Goal: Task Accomplishment & Management: Manage account settings

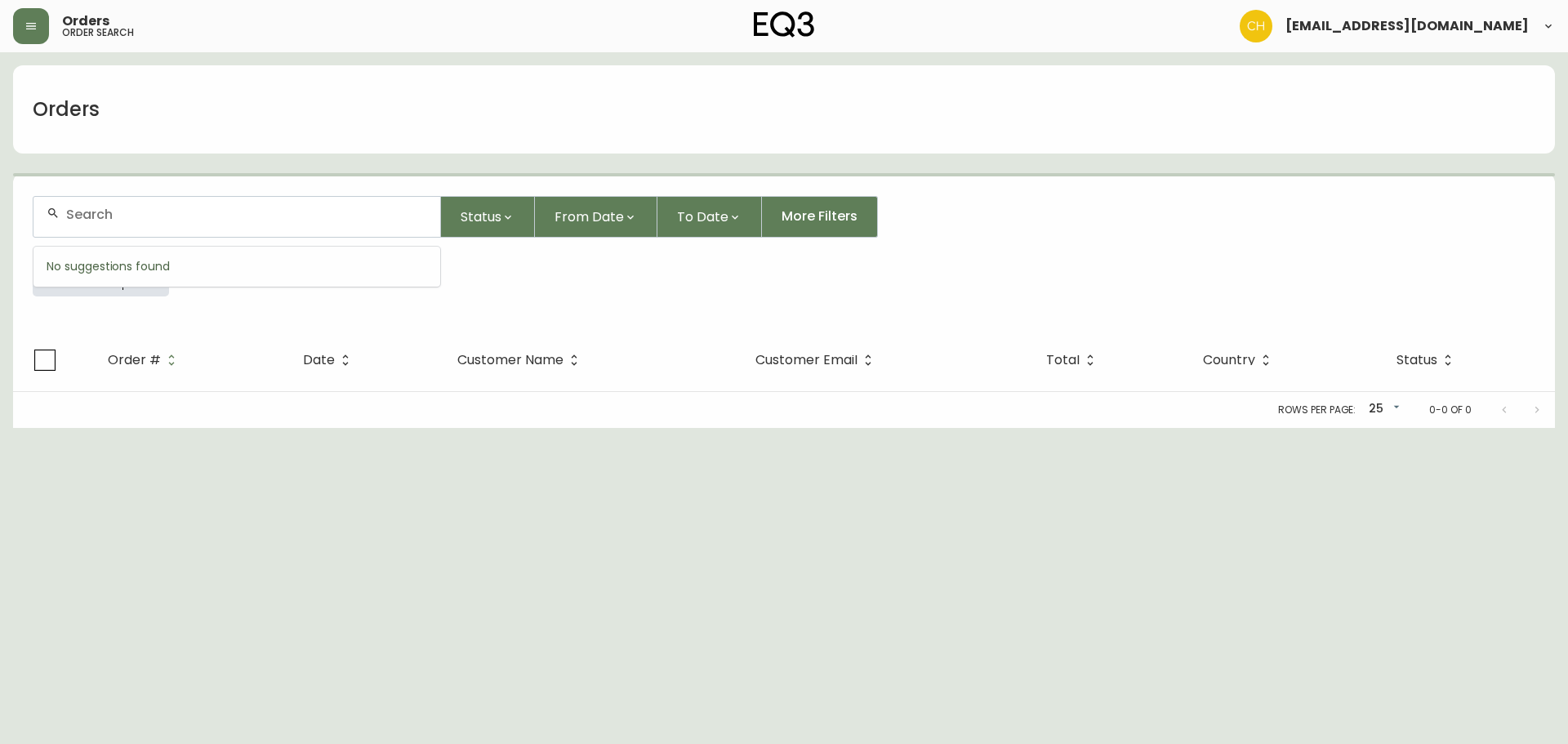
click at [104, 212] on input "text" at bounding box center [246, 214] width 361 height 16
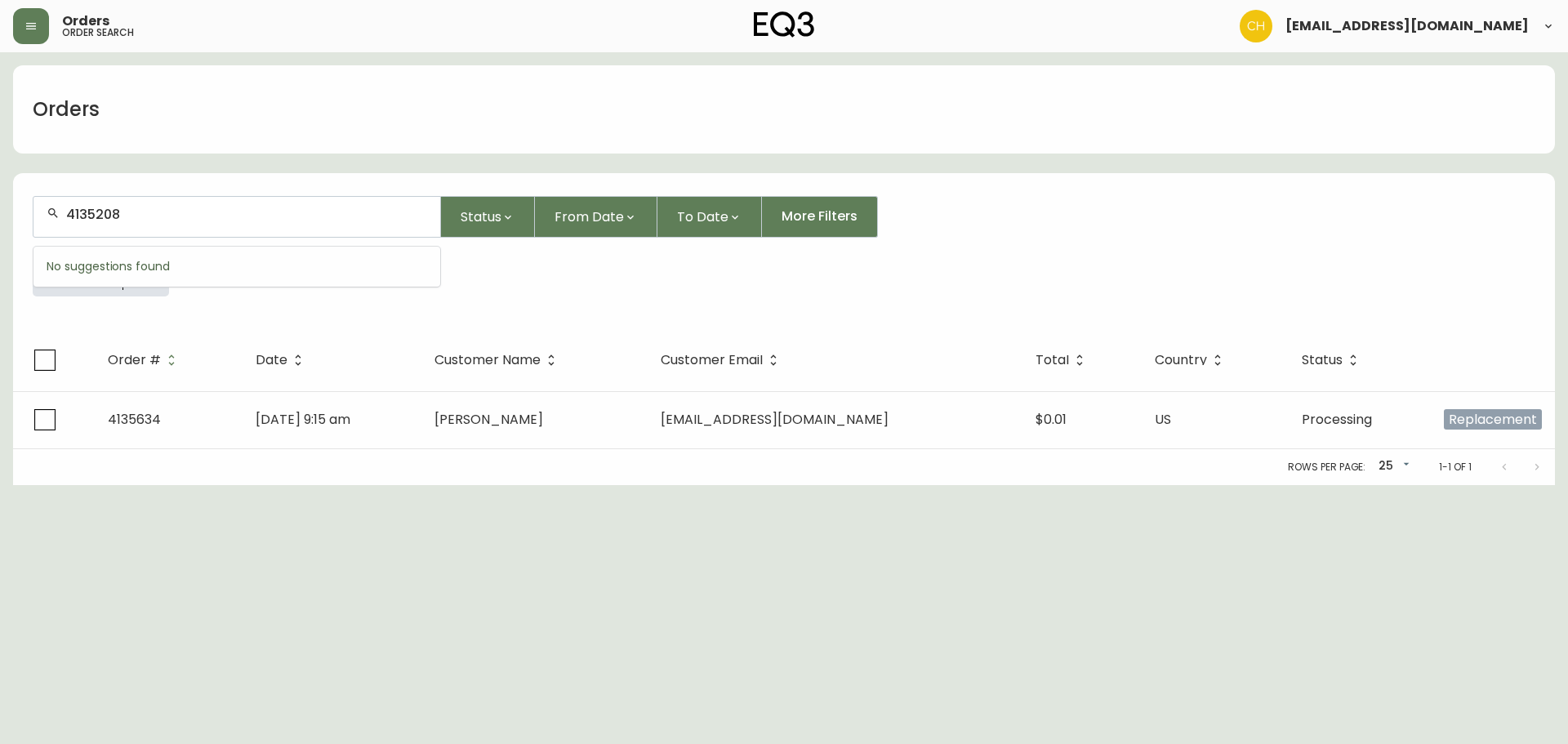
type input "4135208"
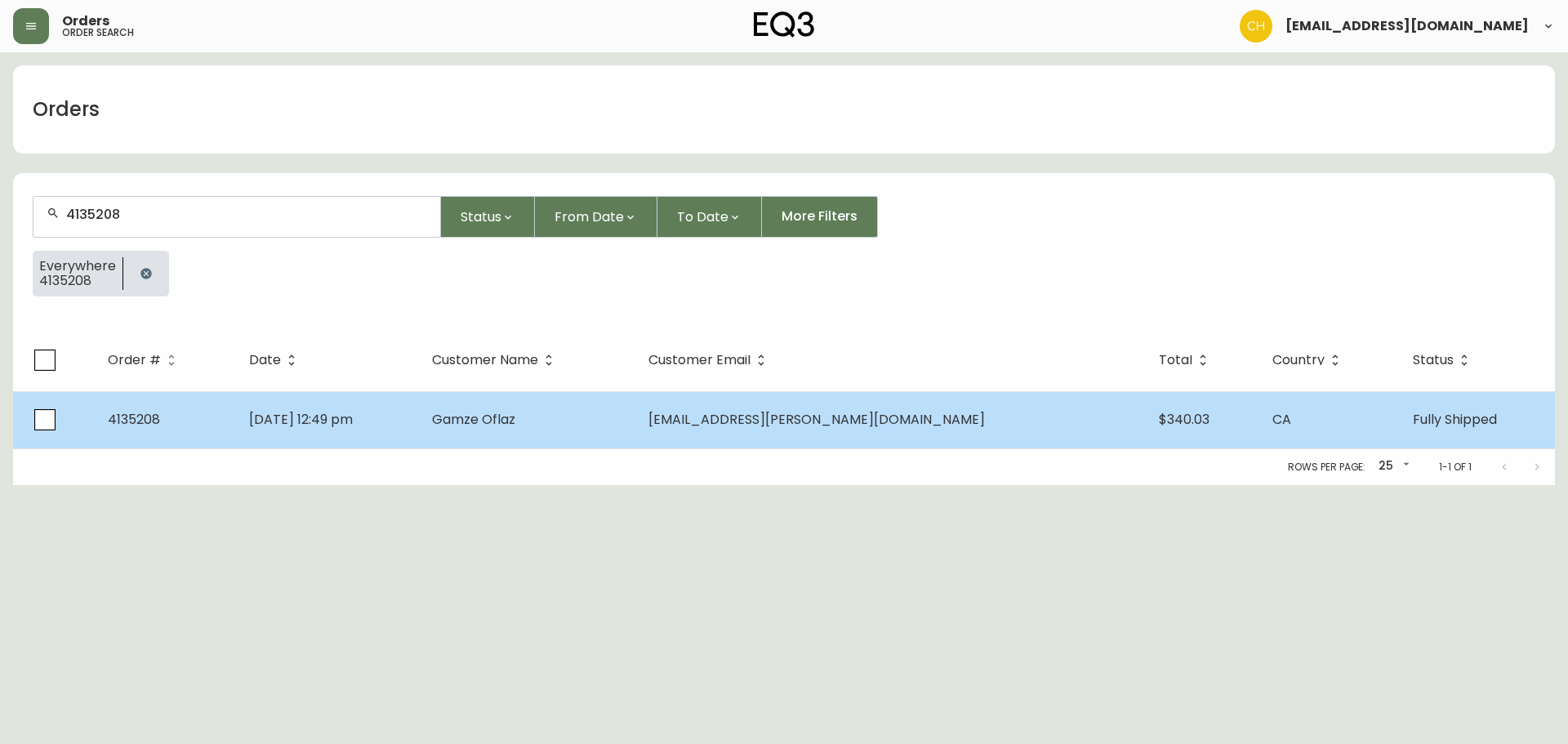
click at [515, 425] on span "Gamze Oflaz" at bounding box center [474, 420] width 83 height 19
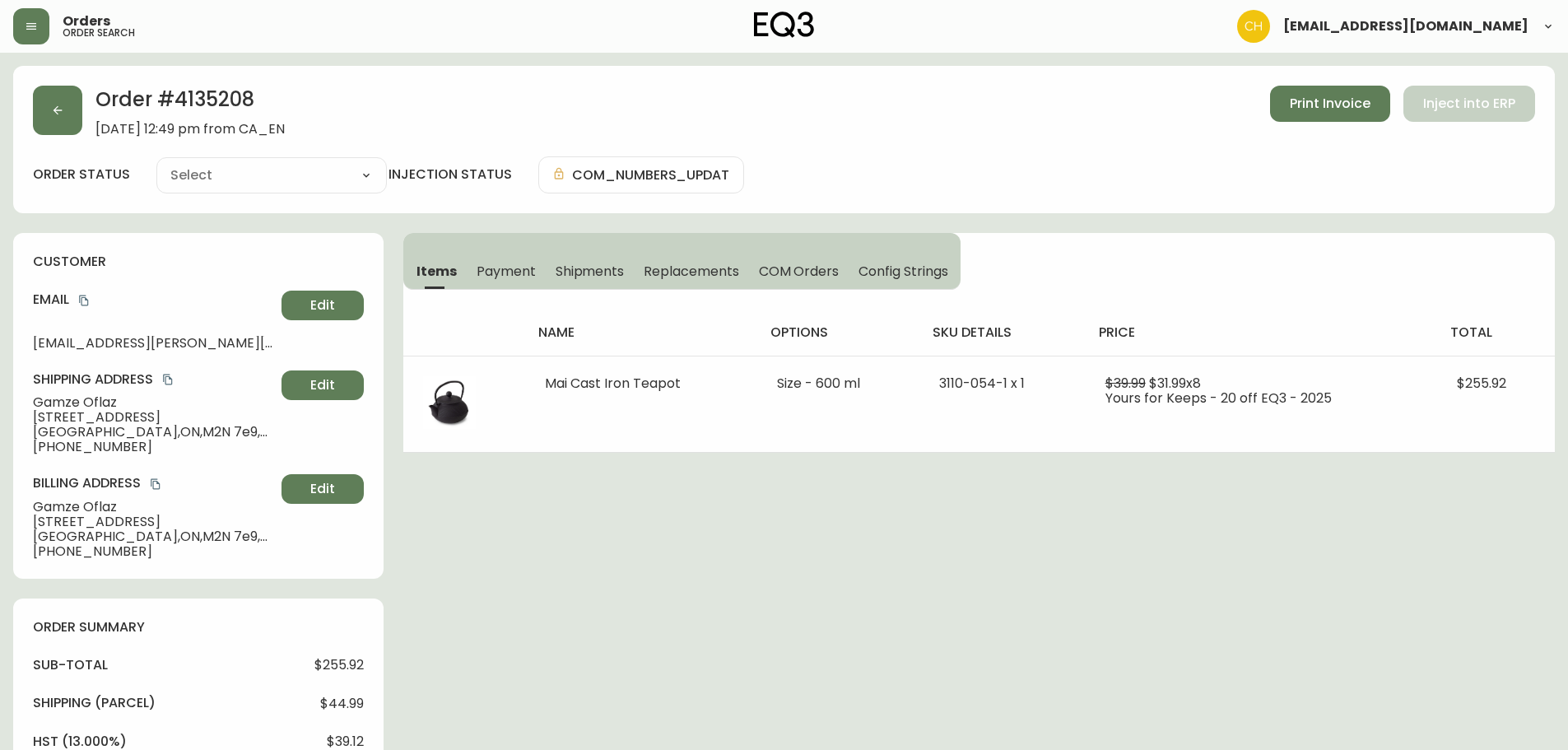
type input "Fully Shipped"
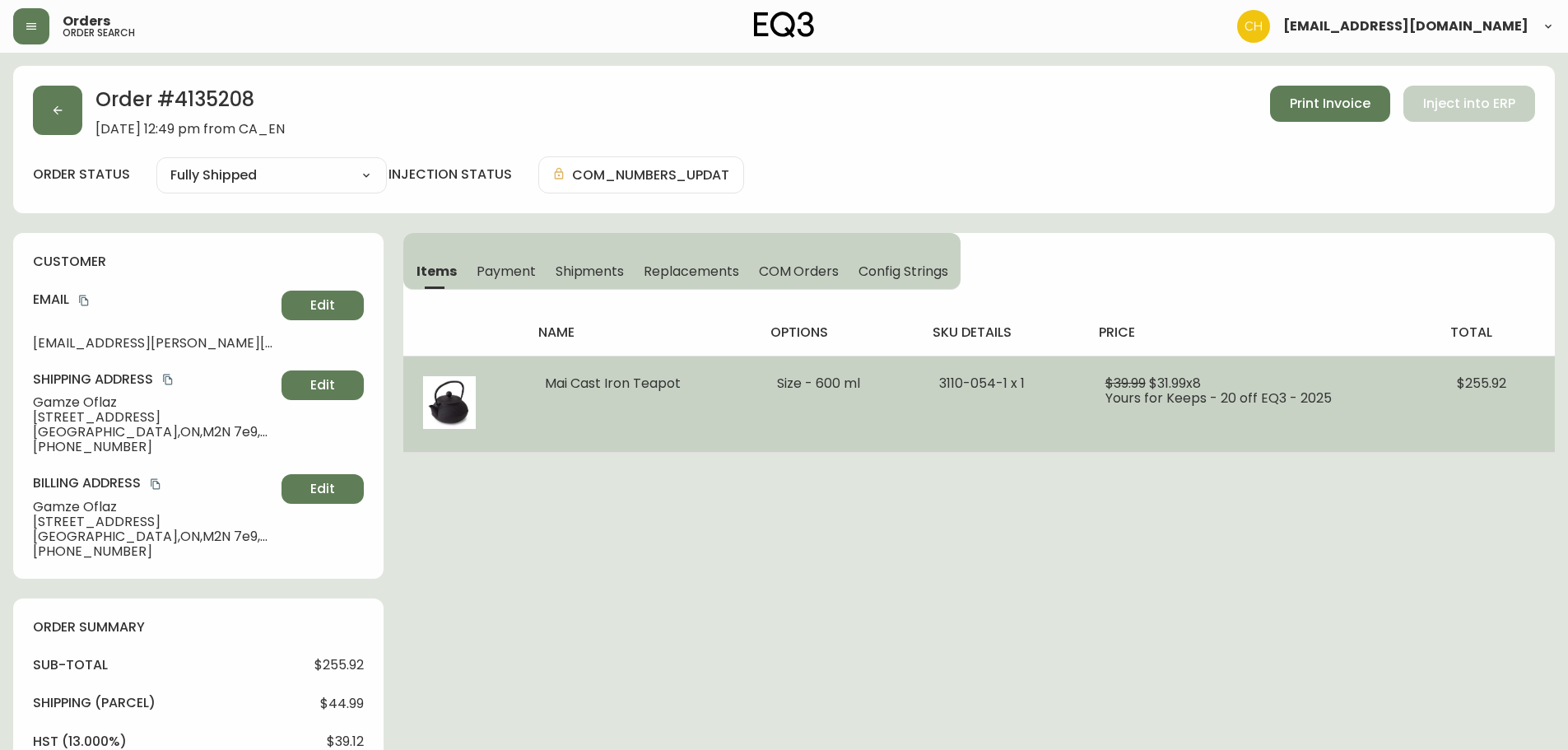
select select "FULLY_SHIPPED"
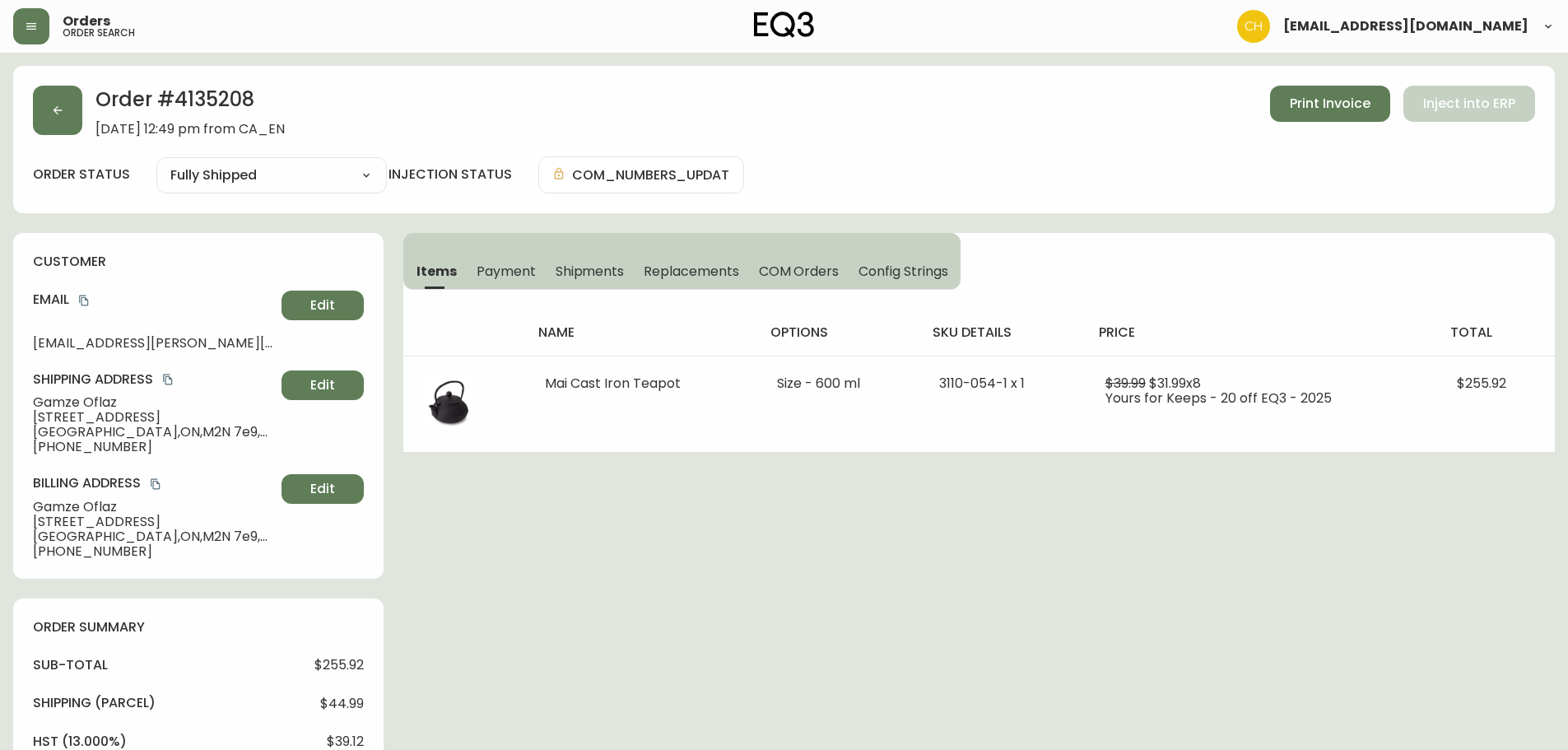
click at [581, 274] on span "Shipments" at bounding box center [589, 271] width 69 height 17
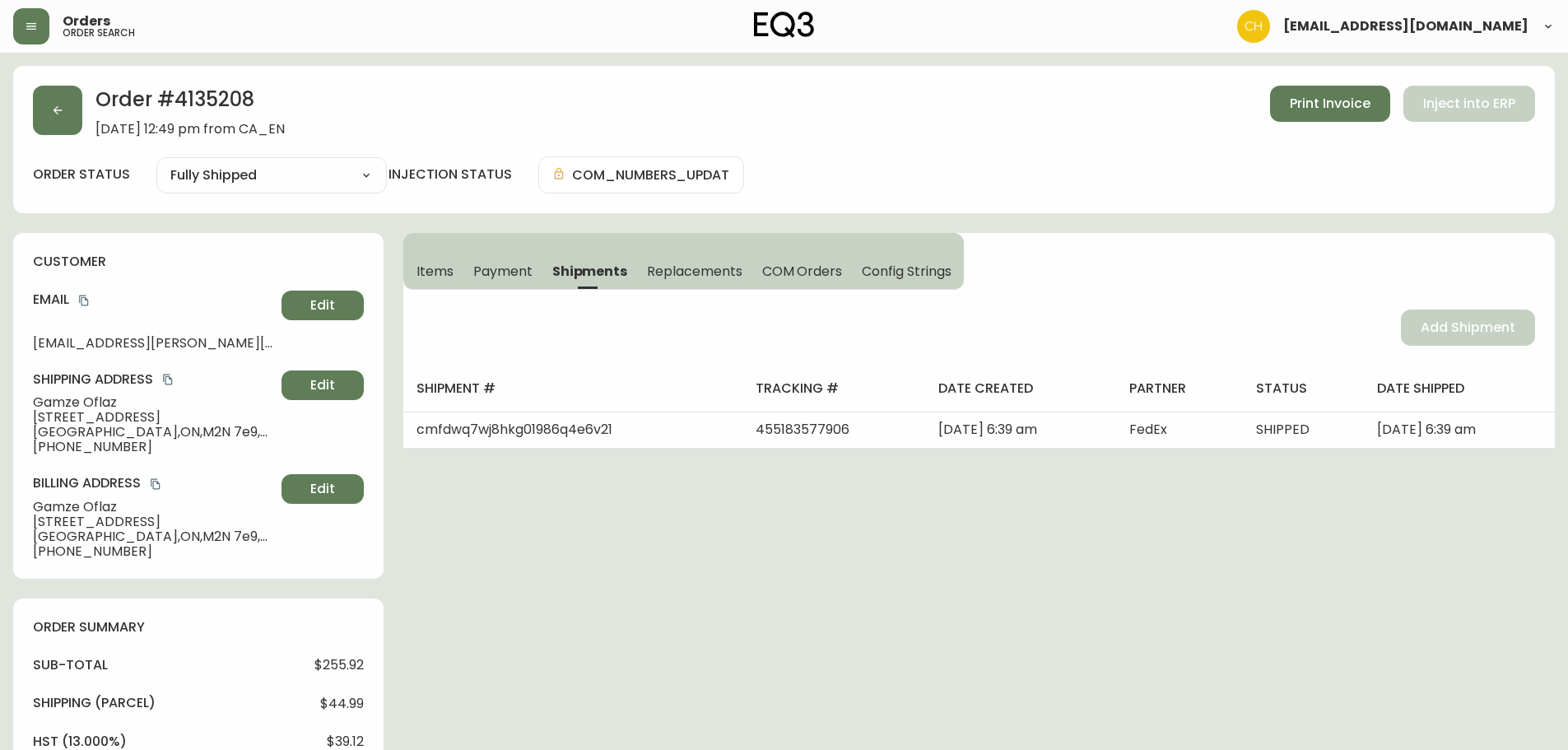
click at [1456, 319] on div "Add Shipment" at bounding box center [979, 327] width 1152 height 76
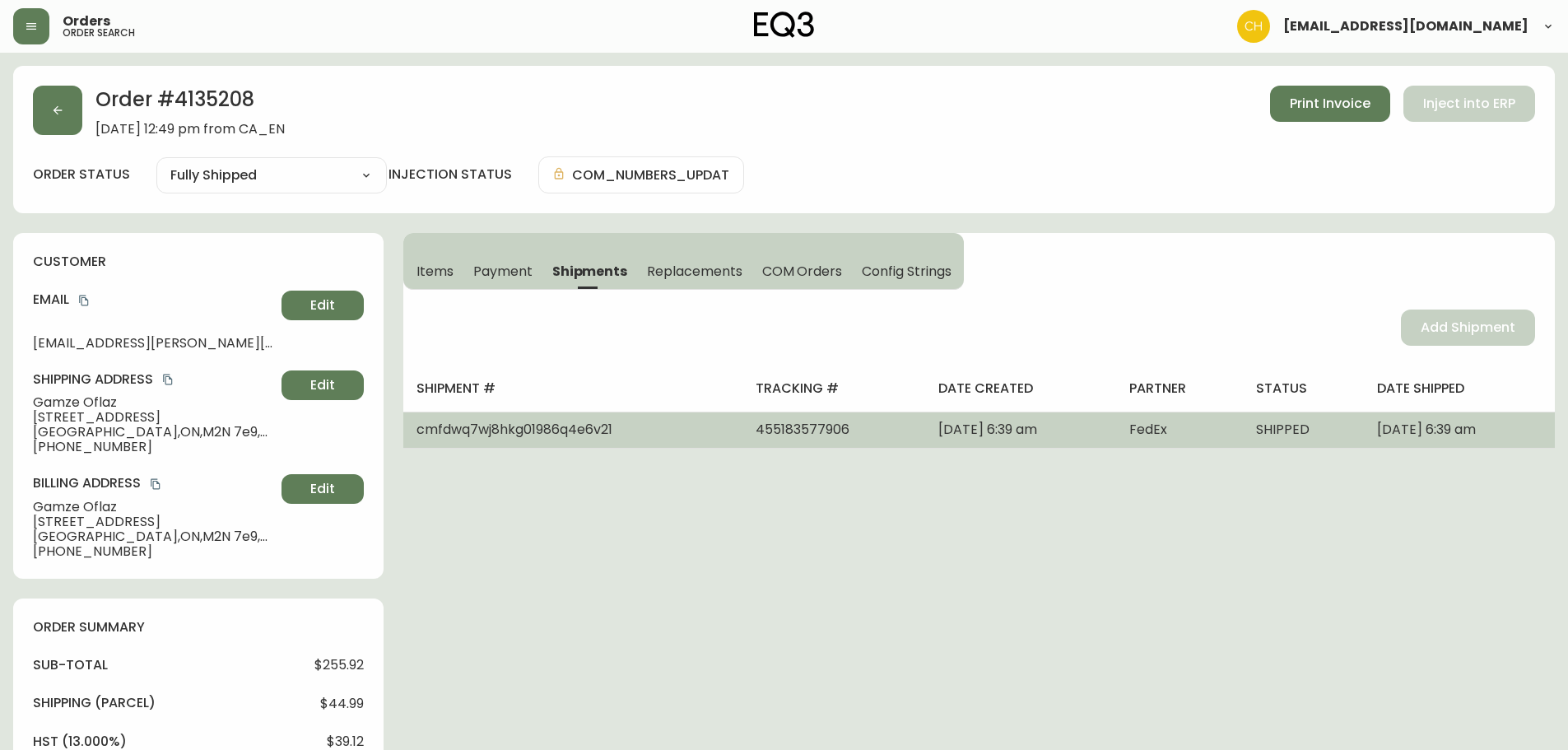
click at [1070, 428] on td "[DATE] 6:39 am" at bounding box center [1021, 429] width 191 height 36
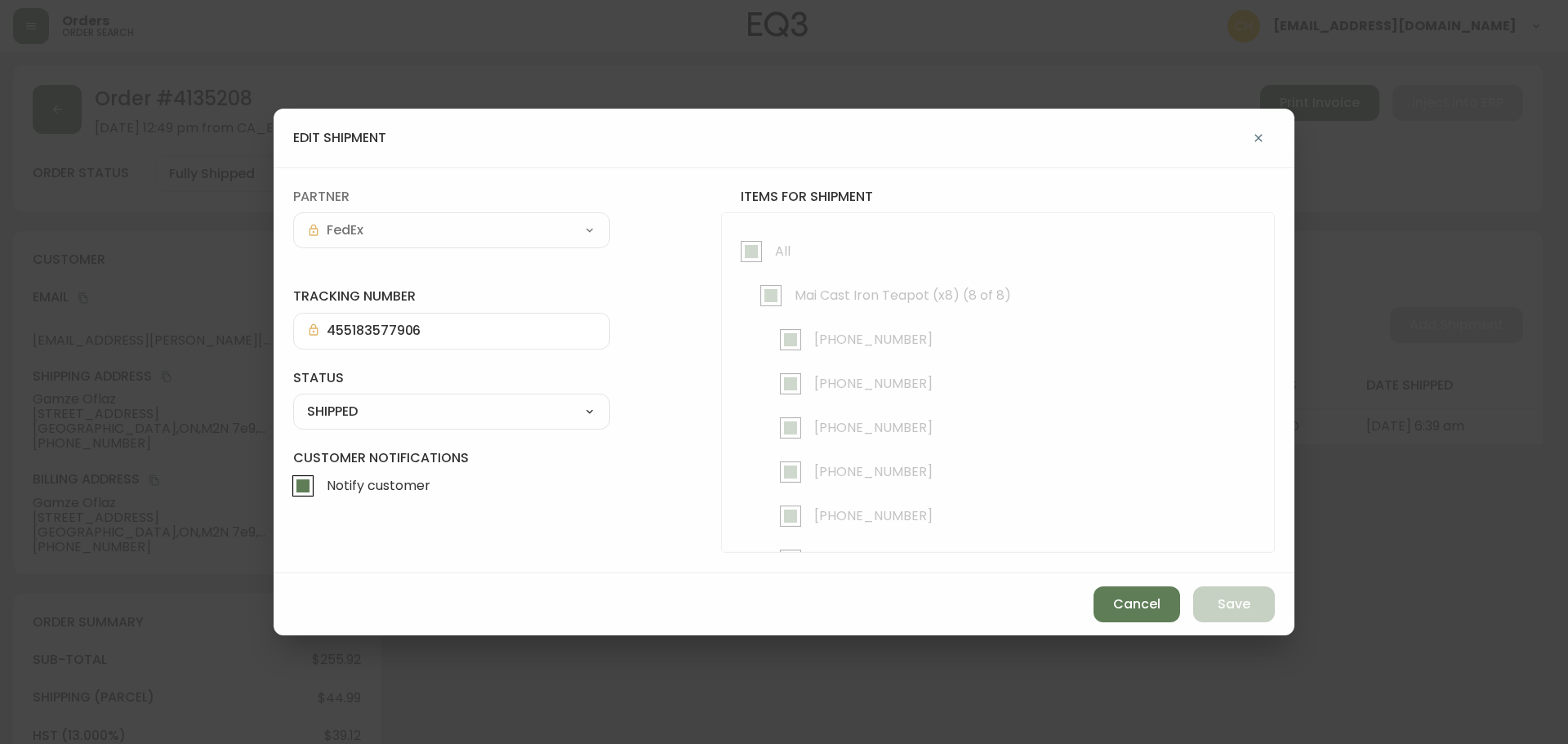
click at [359, 426] on div "SHIPPED CANCELLED" at bounding box center [451, 411] width 317 height 36
click at [359, 411] on select "SHIPPED CANCELLED" at bounding box center [451, 411] width 317 height 24
click at [293, 399] on select "SHIPPED CANCELLED" at bounding box center [451, 411] width 317 height 24
select select "SHIPPED"
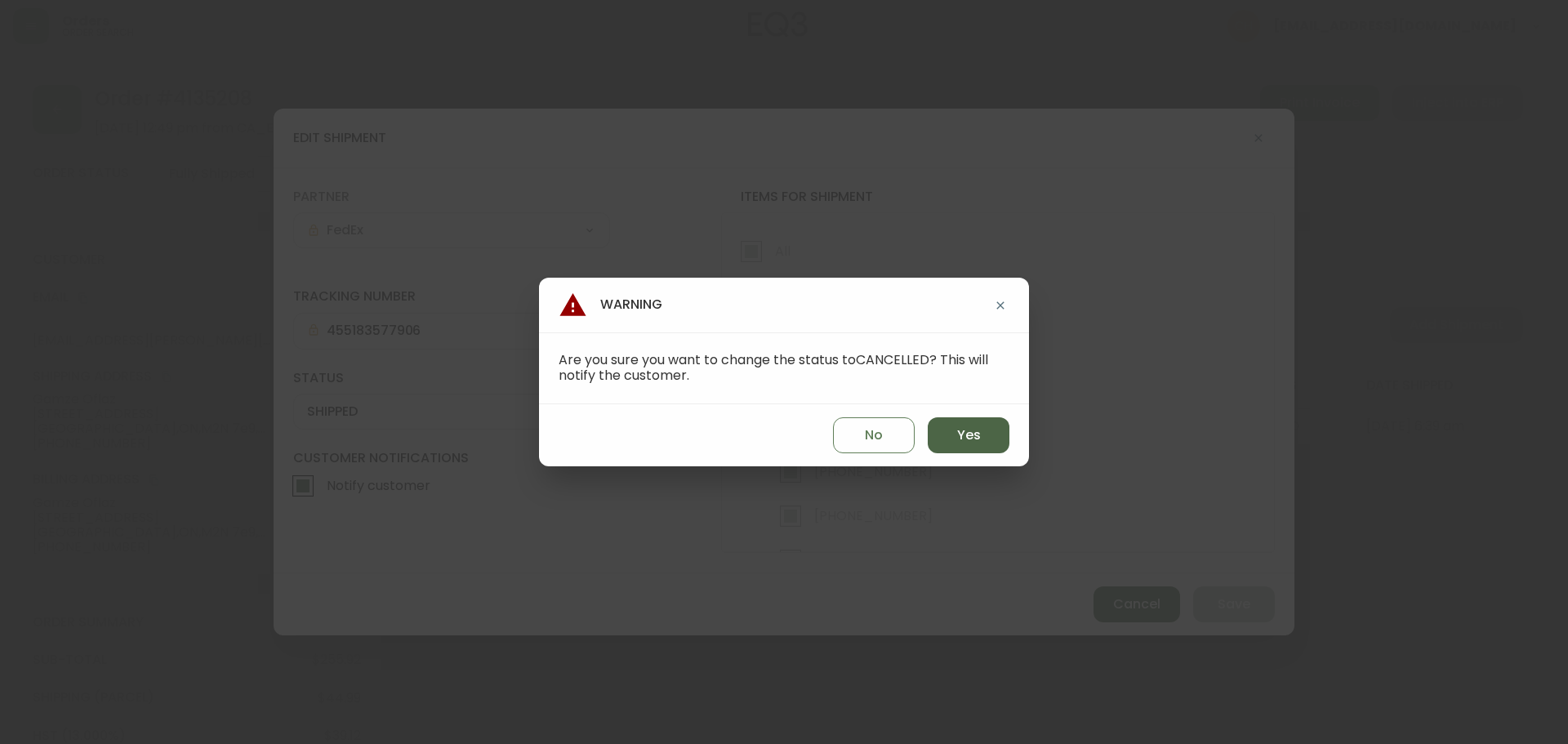
click at [952, 439] on button "Yes" at bounding box center [968, 434] width 82 height 36
type input "CANCELLED"
select select "CANCELLED"
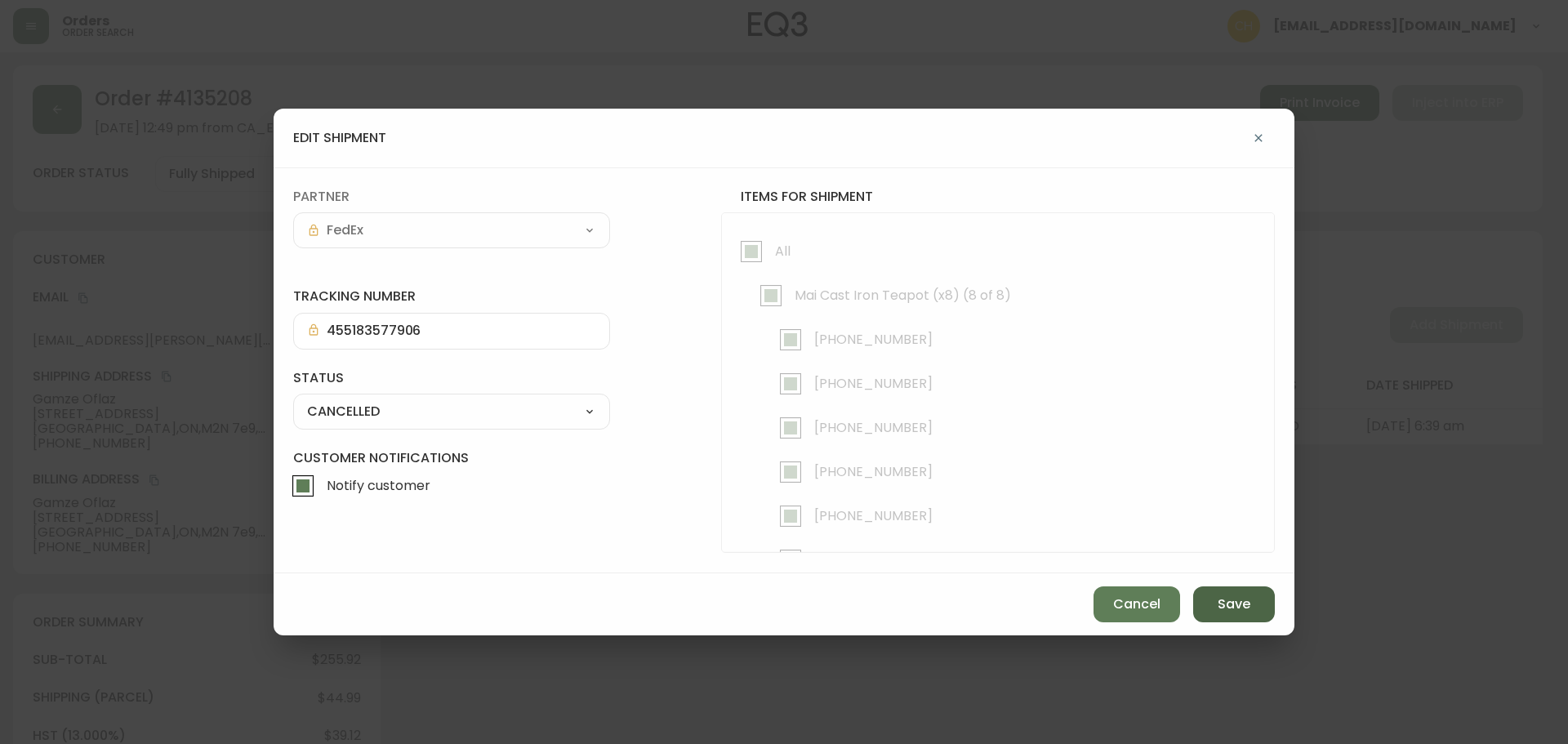
click at [1223, 608] on span "Save" at bounding box center [1234, 604] width 33 height 18
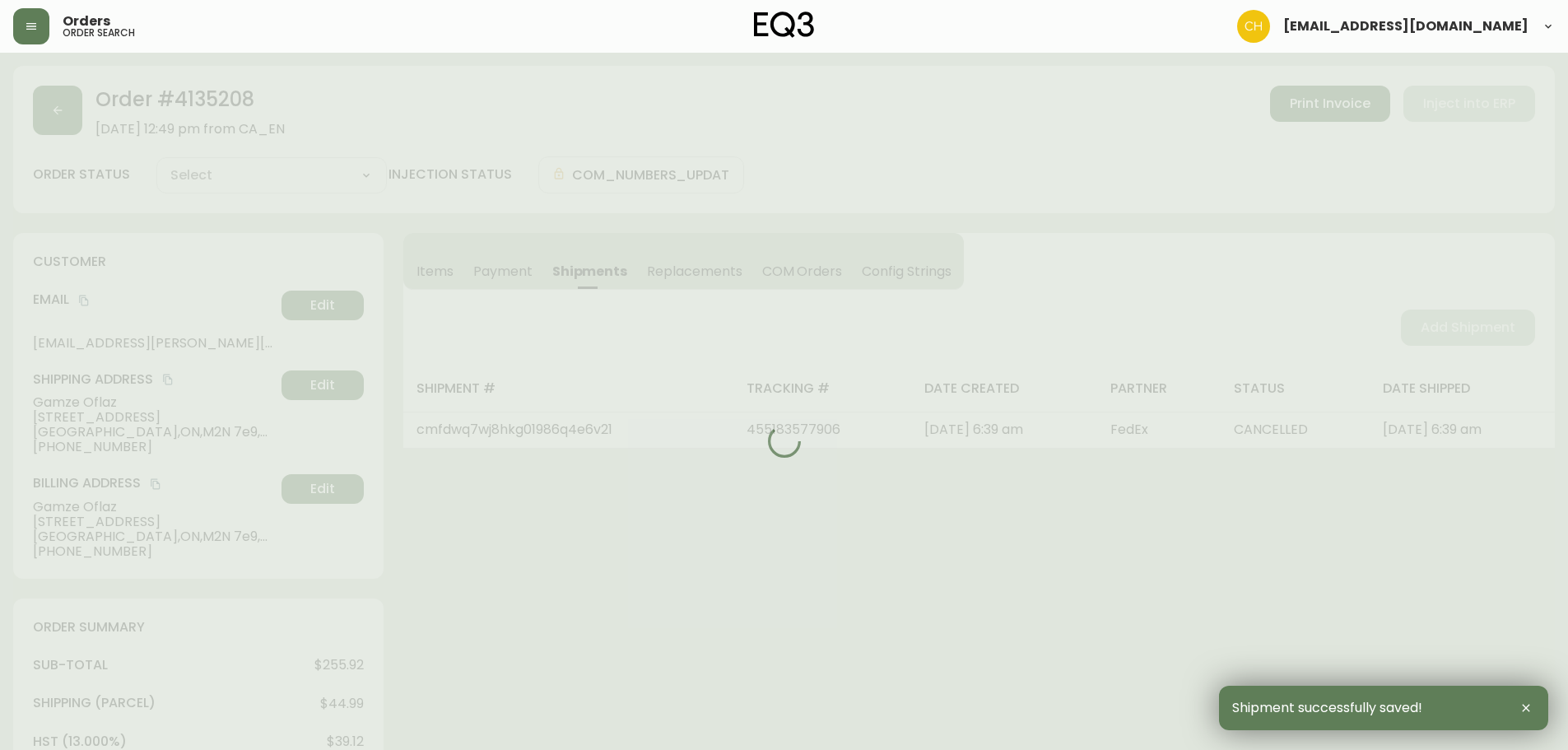
select select
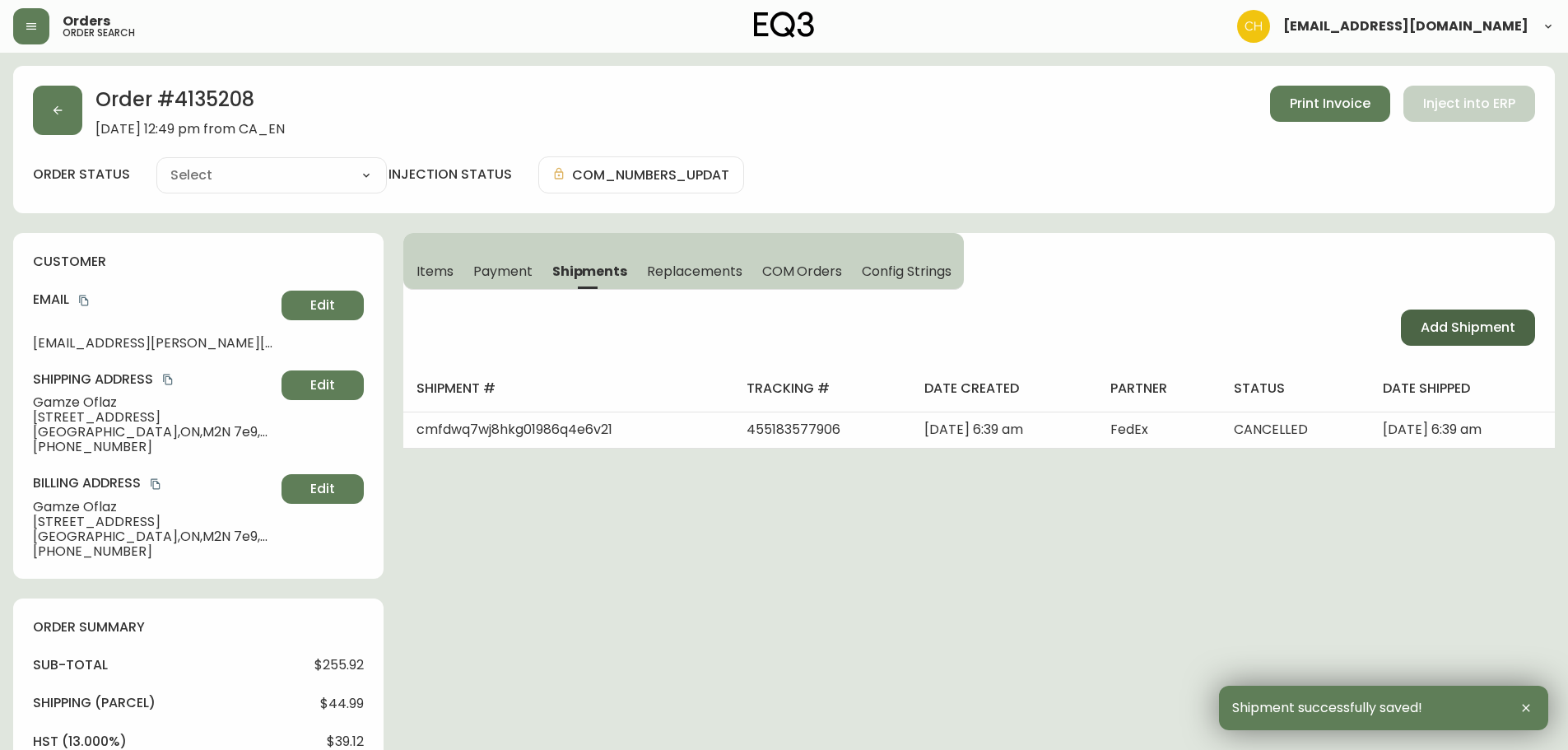
click at [1466, 322] on span "Add Shipment" at bounding box center [1468, 327] width 94 height 18
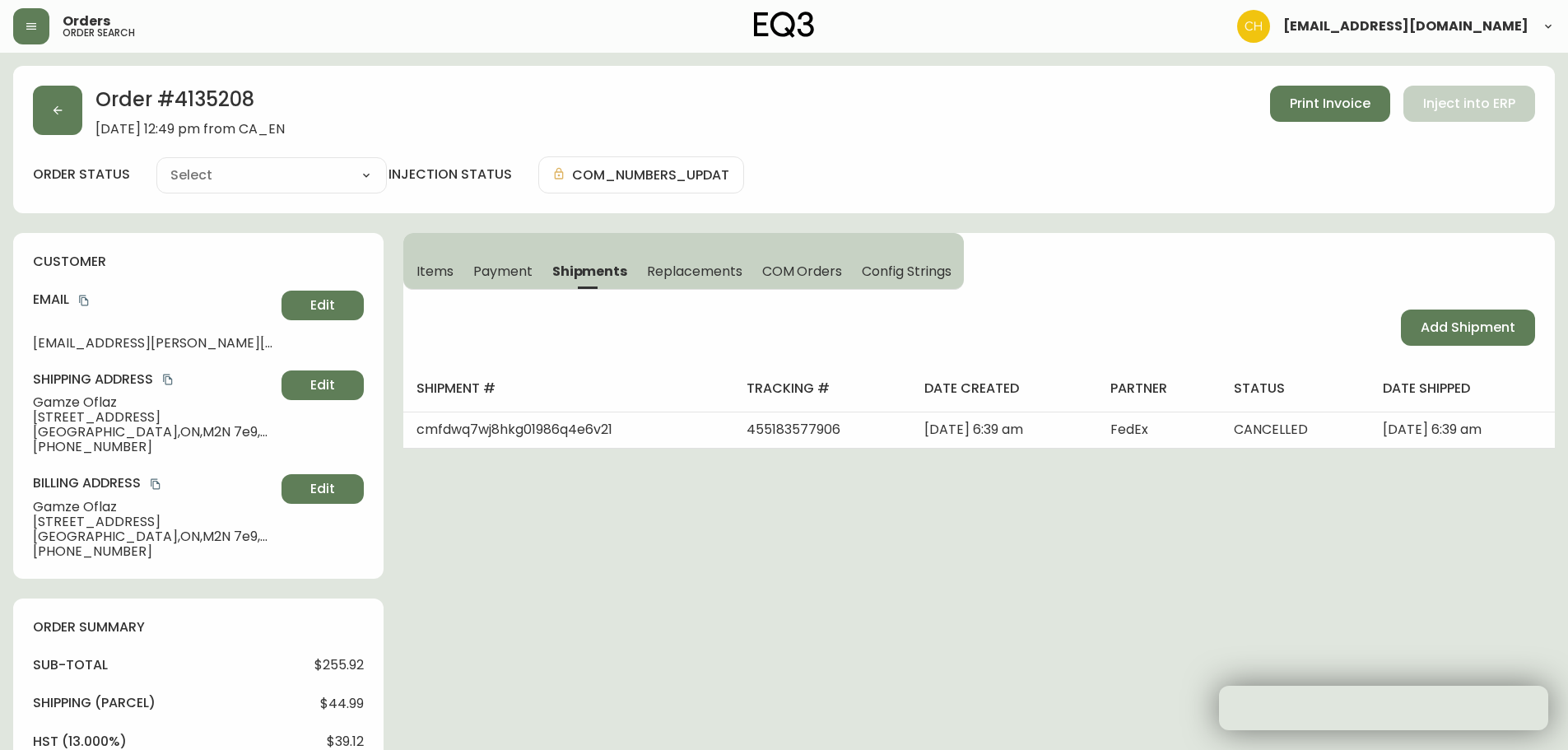
select select "PENDING"
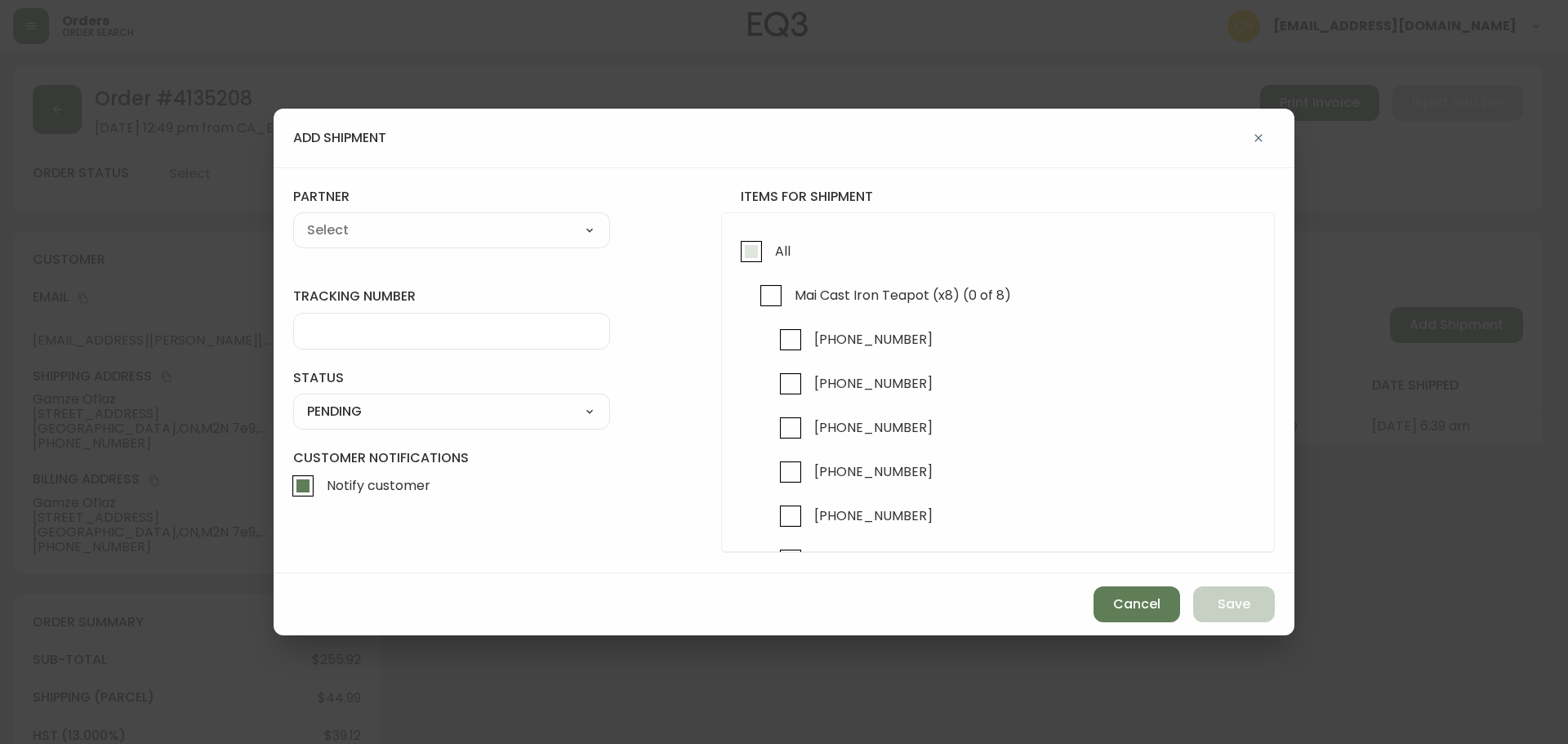
click at [750, 258] on input "All" at bounding box center [750, 251] width 37 height 37
checkbox input "true"
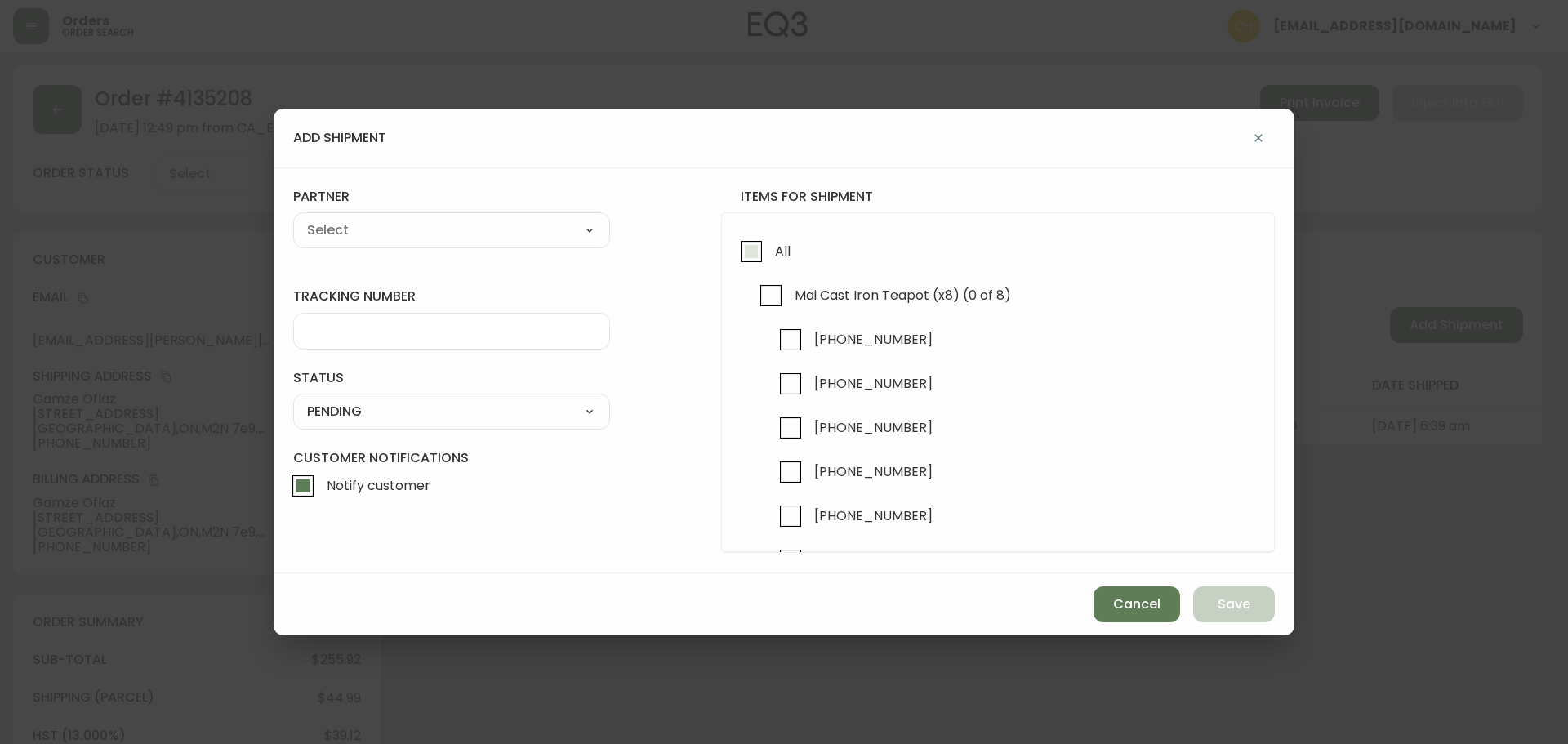
checkbox input "true"
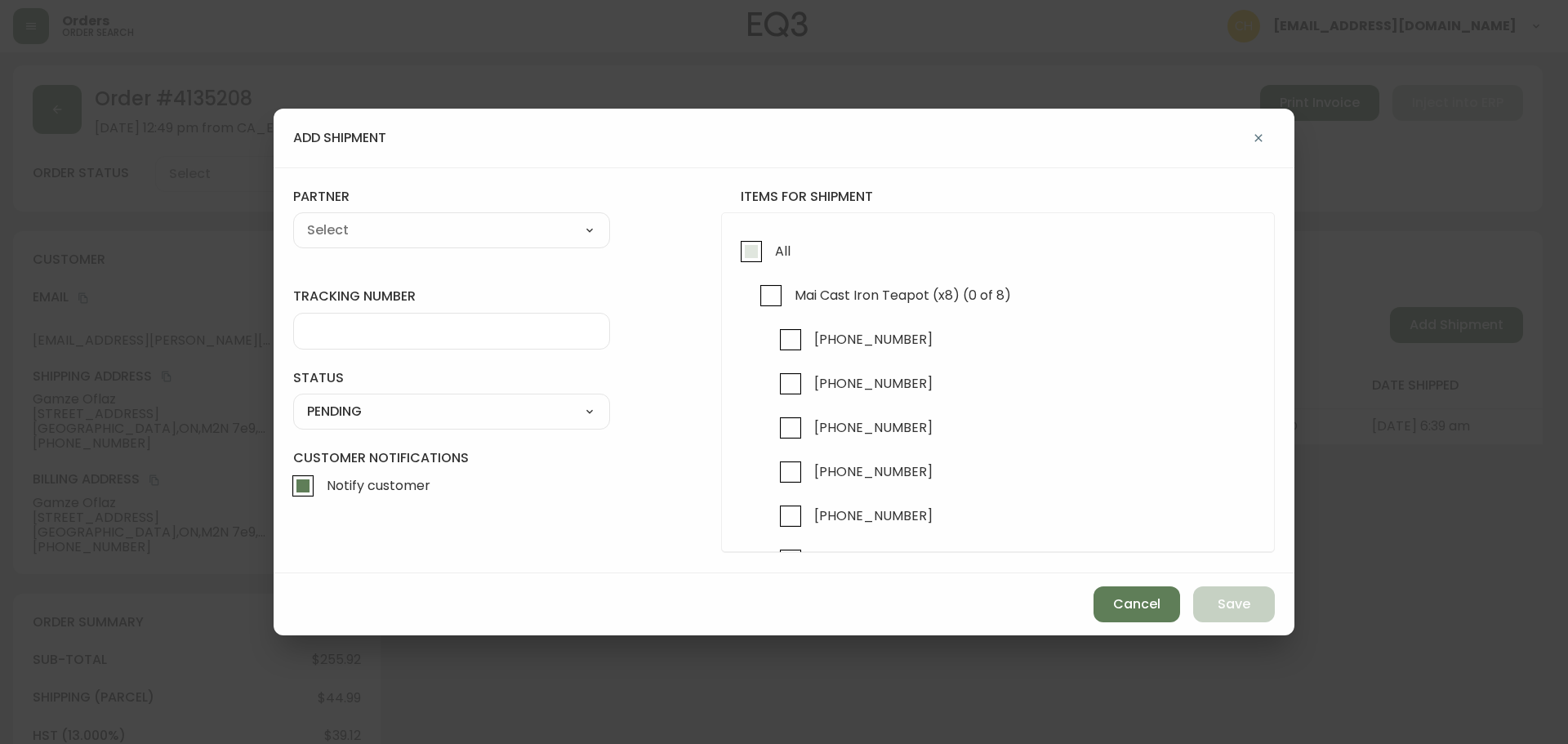
checkbox input "true"
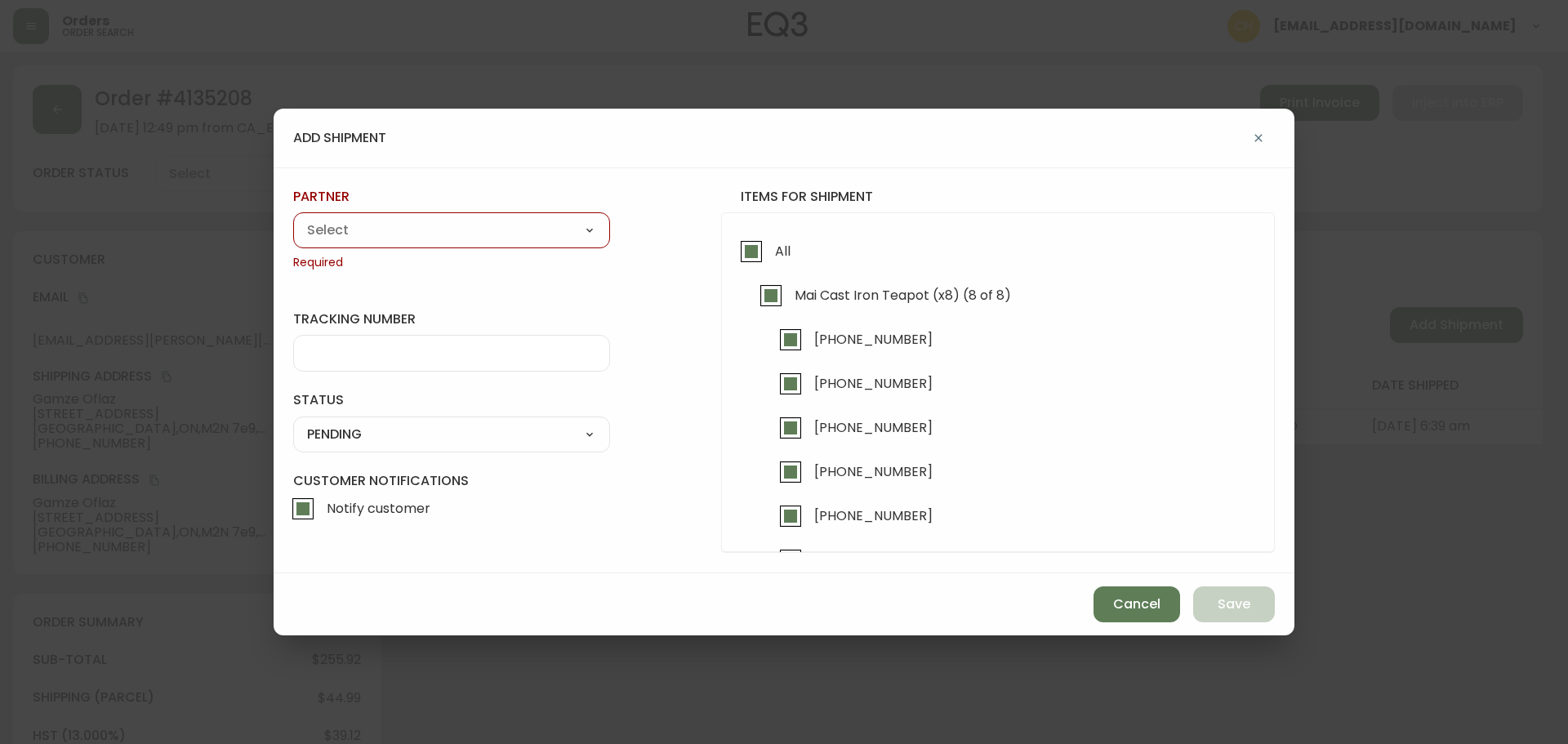
click at [513, 235] on select "A Move to Remember LLC ABF Freight Alero [PERSON_NAME] Canada Post Canpar Expre…" at bounding box center [451, 230] width 317 height 24
select select "cjy0a9taa01x001669l98m63c"
click at [293, 218] on select "A Move to Remember LLC ABF Freight Alero [PERSON_NAME] Canada Post Canpar Expre…" at bounding box center [451, 230] width 317 height 24
type input "FedEx"
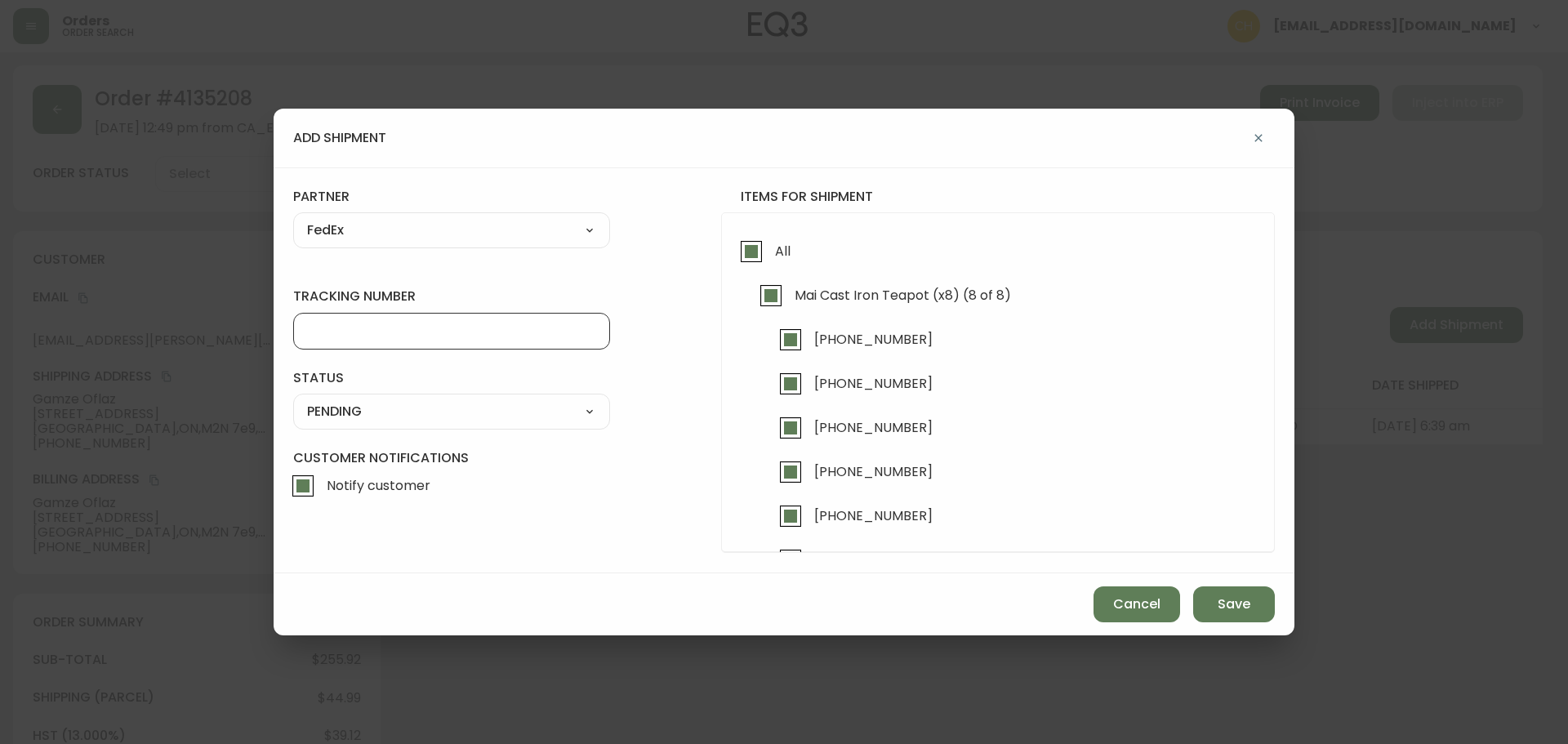
click at [354, 331] on input "tracking number" at bounding box center [451, 331] width 289 height 16
type input "455183579997"
click at [381, 407] on select "SHIPPED PENDING CANCELLED" at bounding box center [451, 411] width 317 height 24
click at [293, 399] on select "SHIPPED PENDING CANCELLED" at bounding box center [451, 411] width 317 height 24
select select "PENDING"
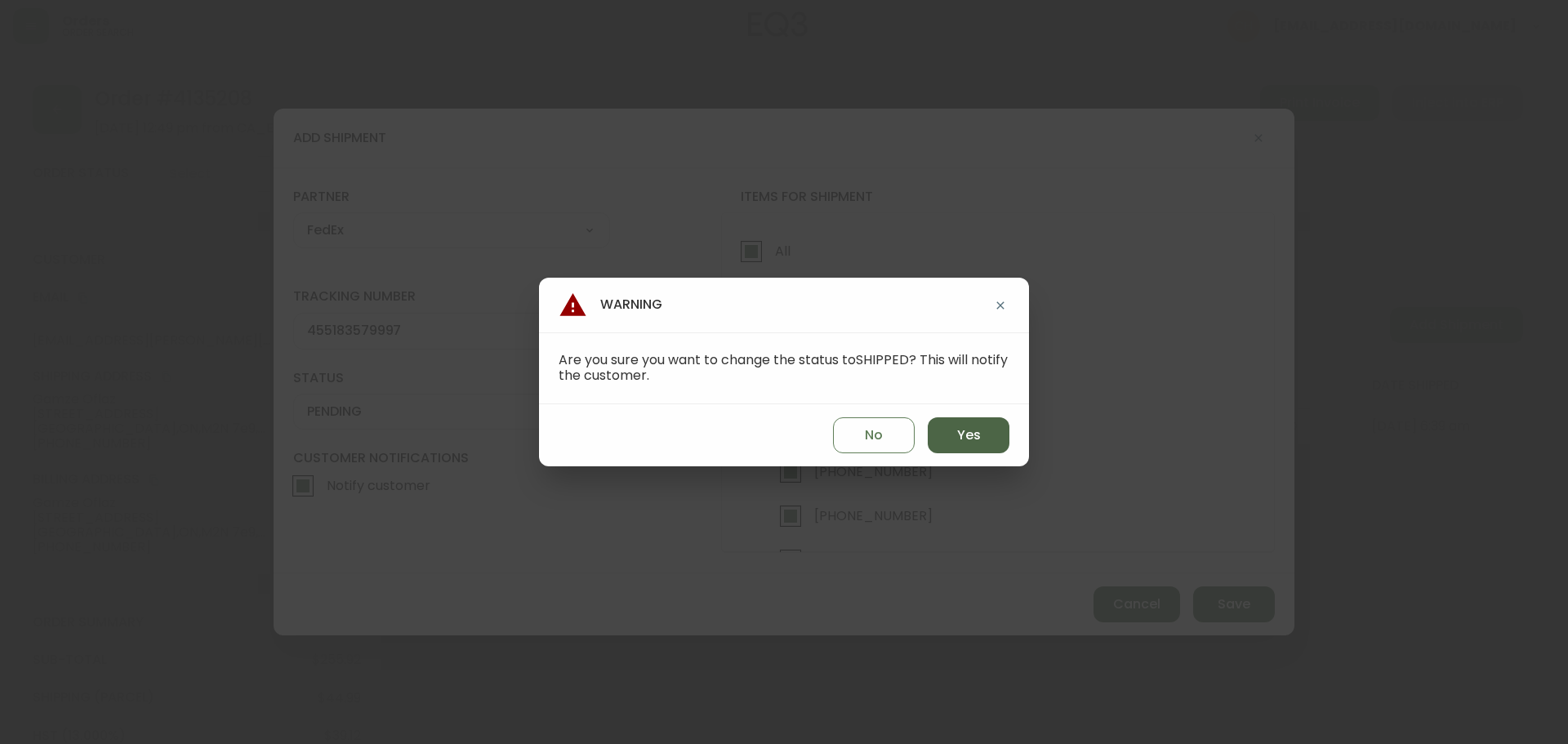
click at [955, 434] on button "Yes" at bounding box center [968, 434] width 82 height 36
type input "SHIPPED"
select select "SHIPPED"
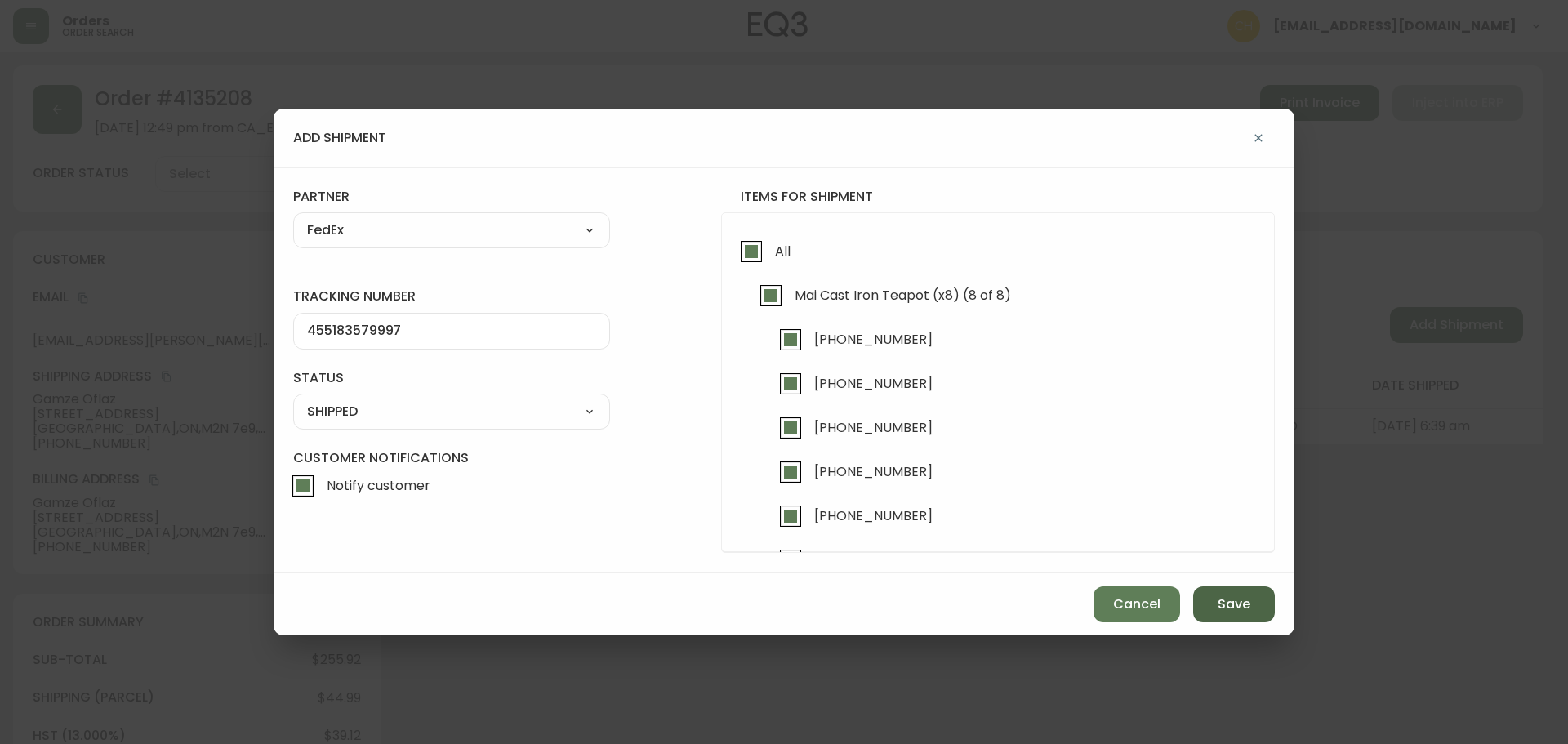
click at [1237, 612] on span "Save" at bounding box center [1234, 604] width 33 height 18
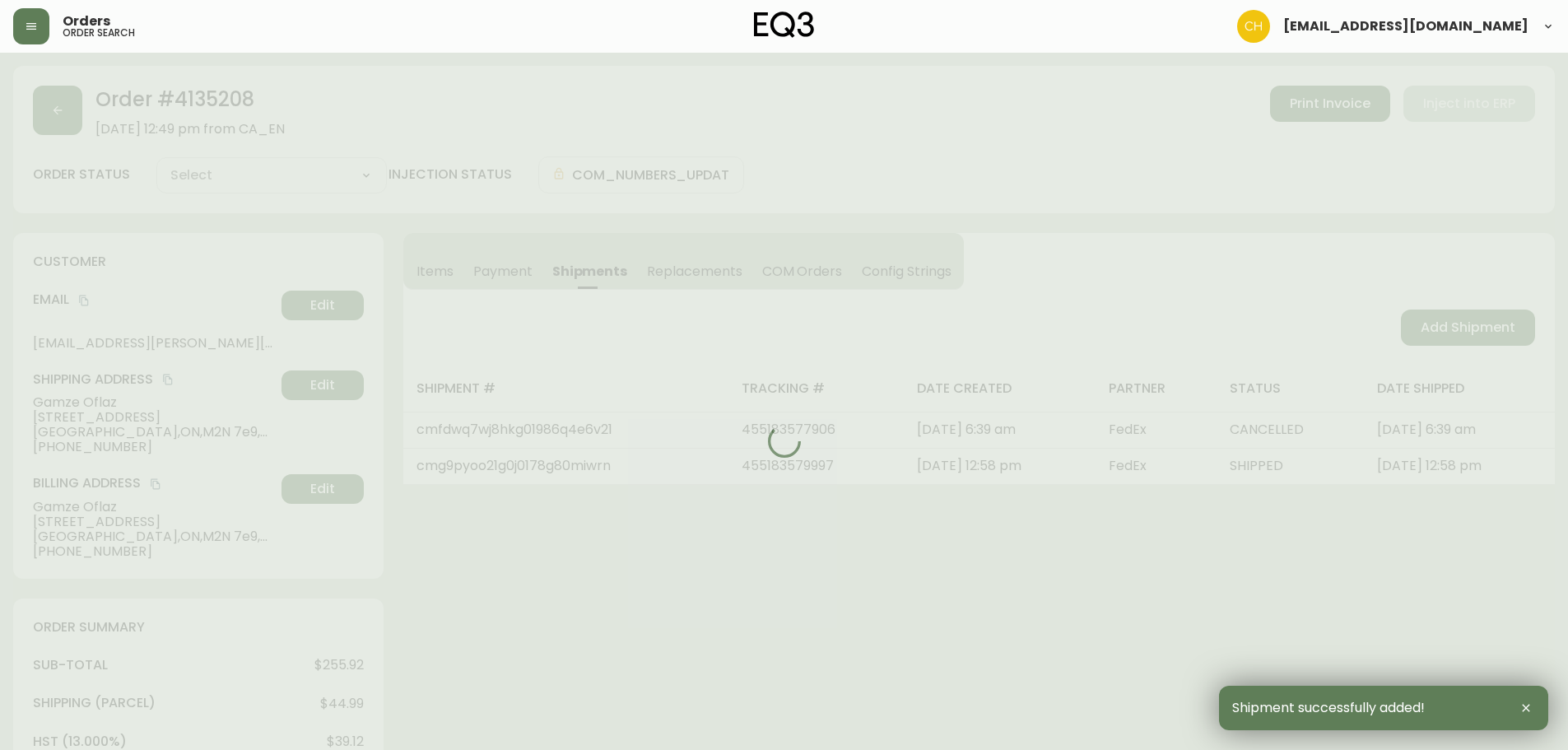
type input "Fully Shipped"
select select "FULLY_SHIPPED"
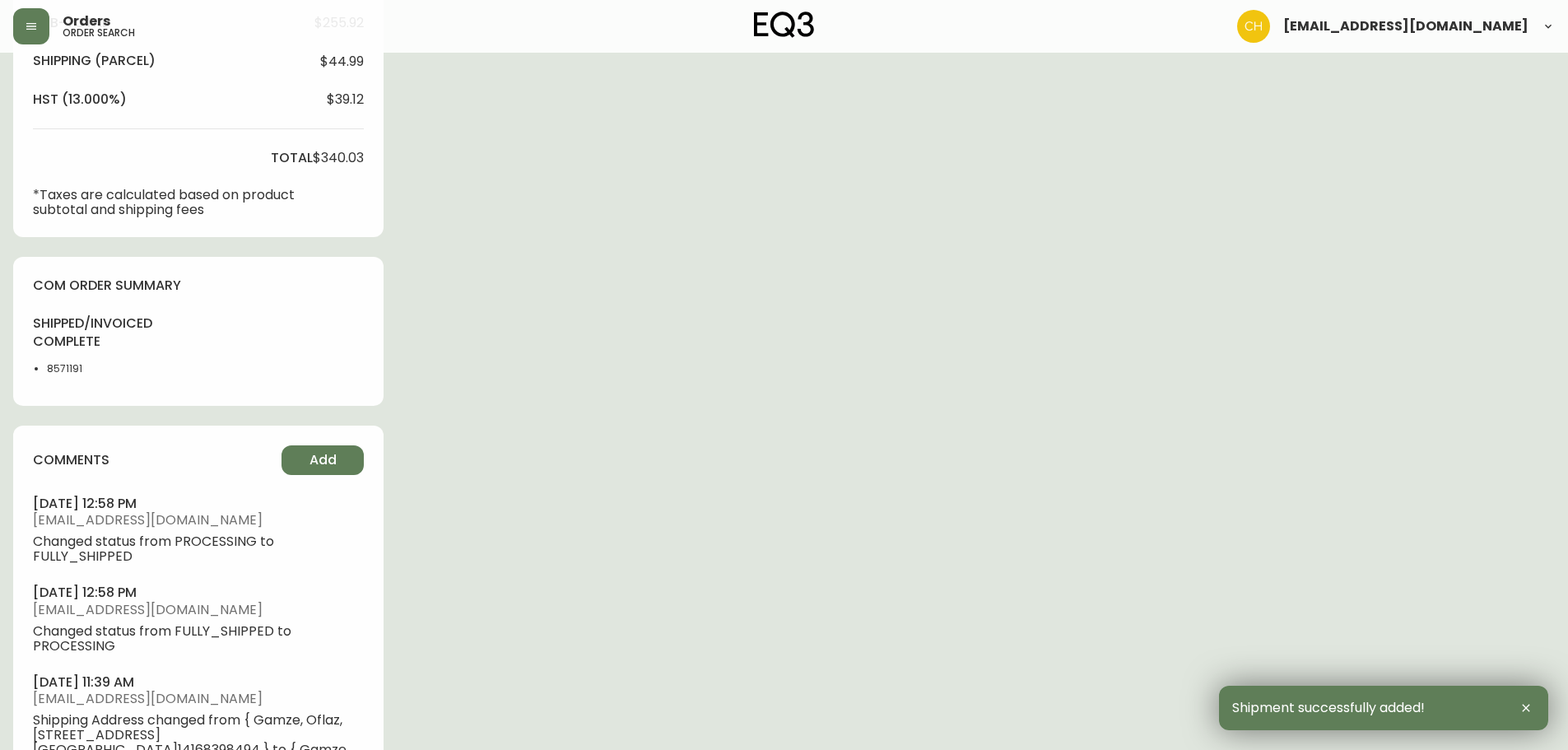
scroll to position [658, 0]
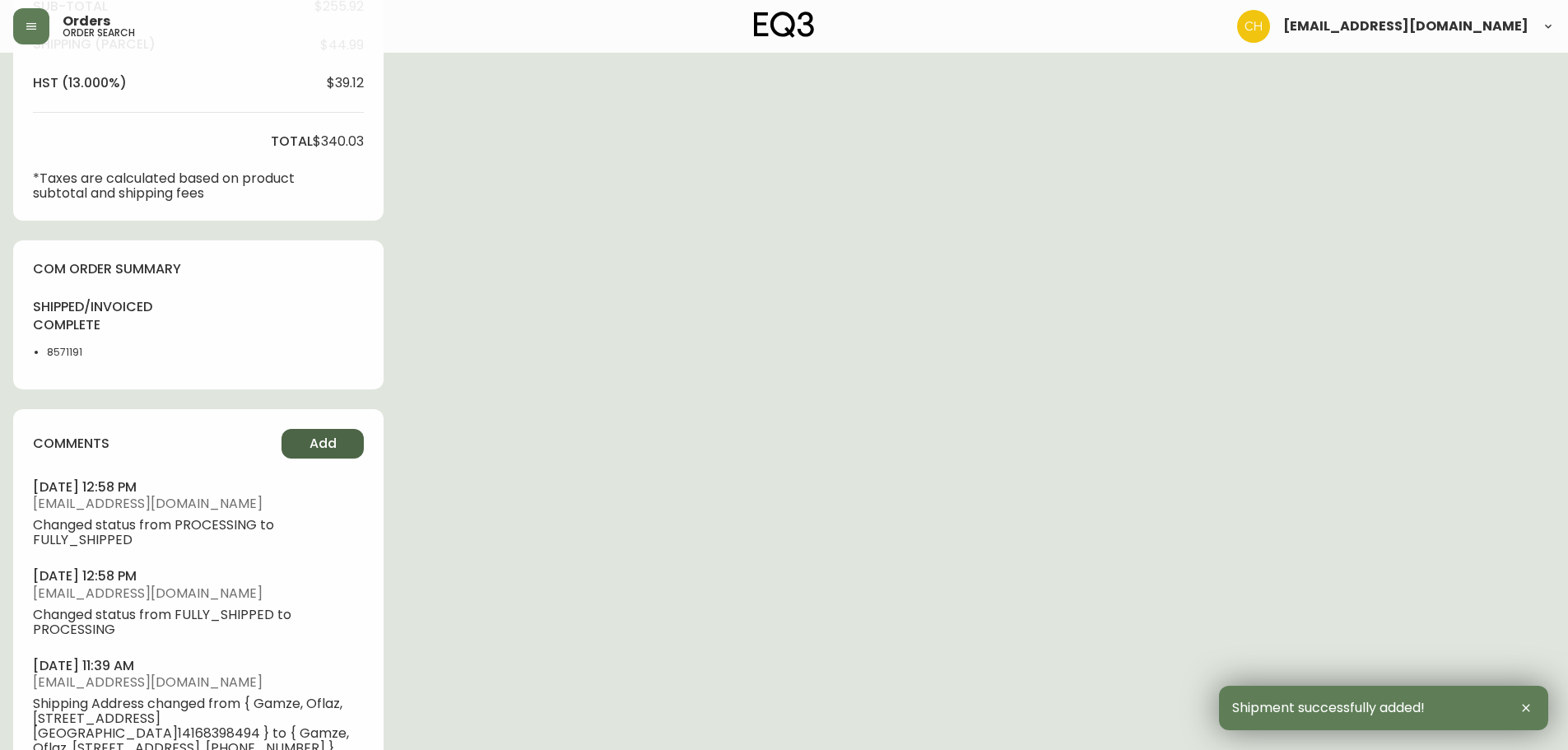
click at [341, 445] on button "Add" at bounding box center [323, 443] width 82 height 30
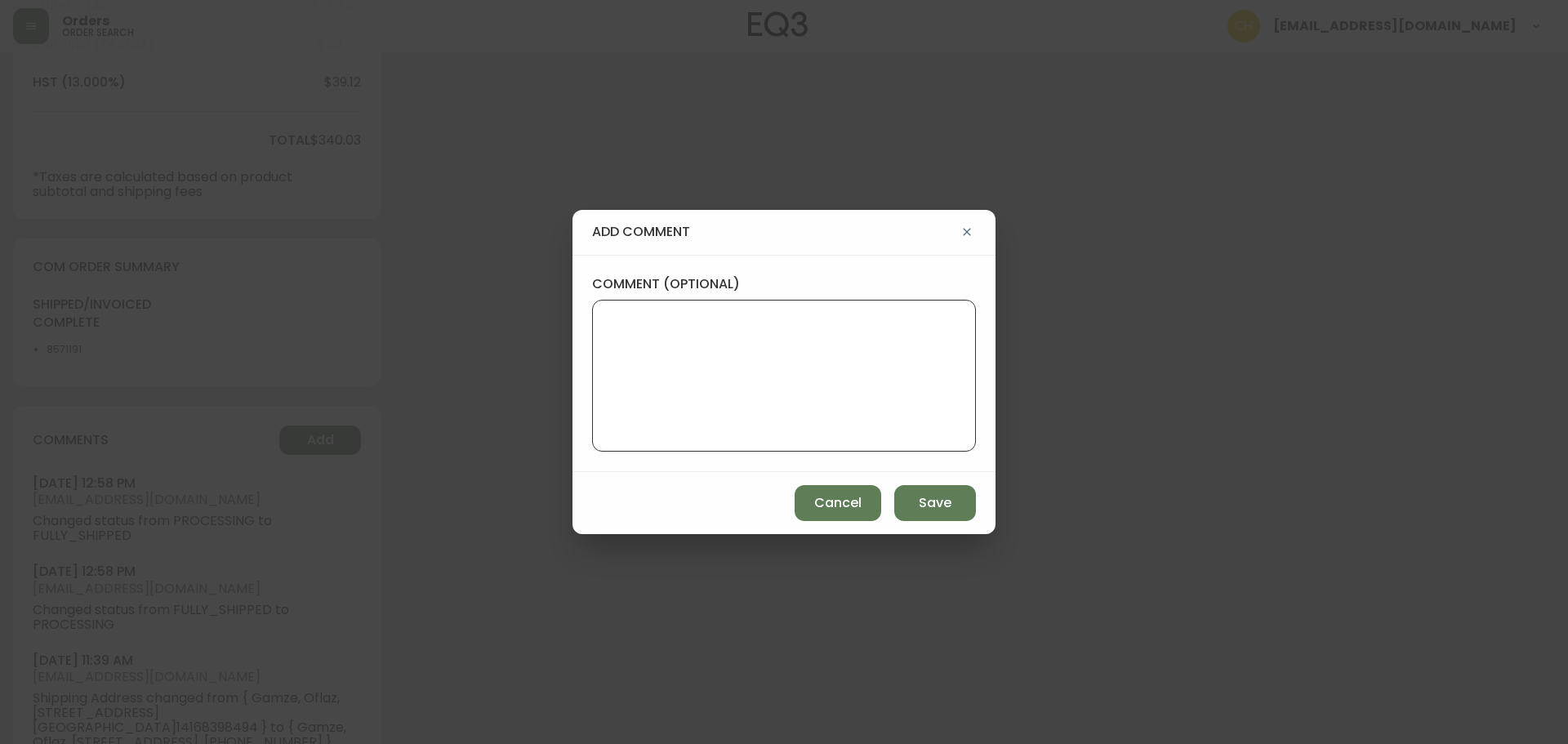
click at [734, 376] on textarea "comment (optional)" at bounding box center [784, 375] width 356 height 131
type textarea "c"
type textarea "CH"
click at [927, 501] on span "Save" at bounding box center [935, 503] width 33 height 18
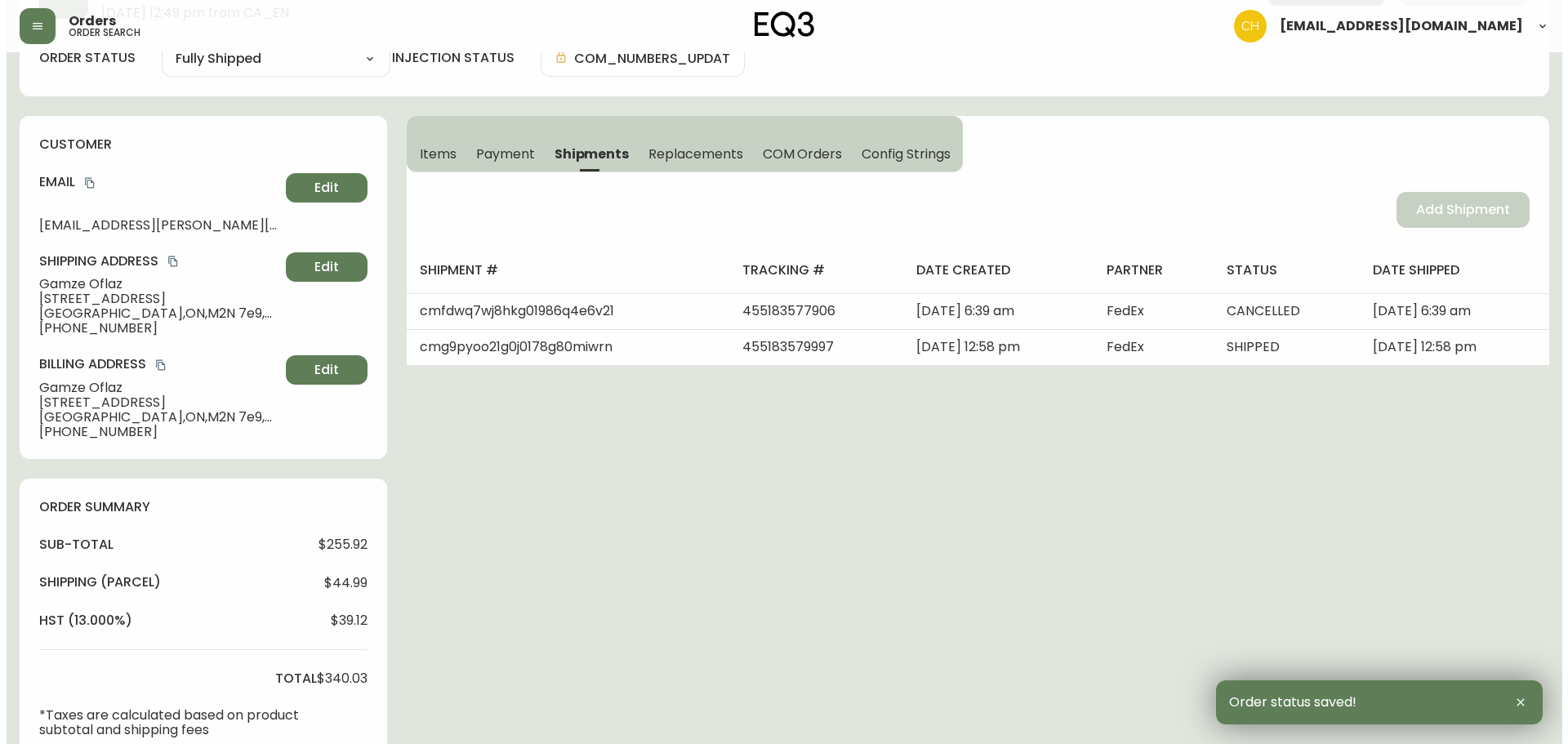
scroll to position [0, 0]
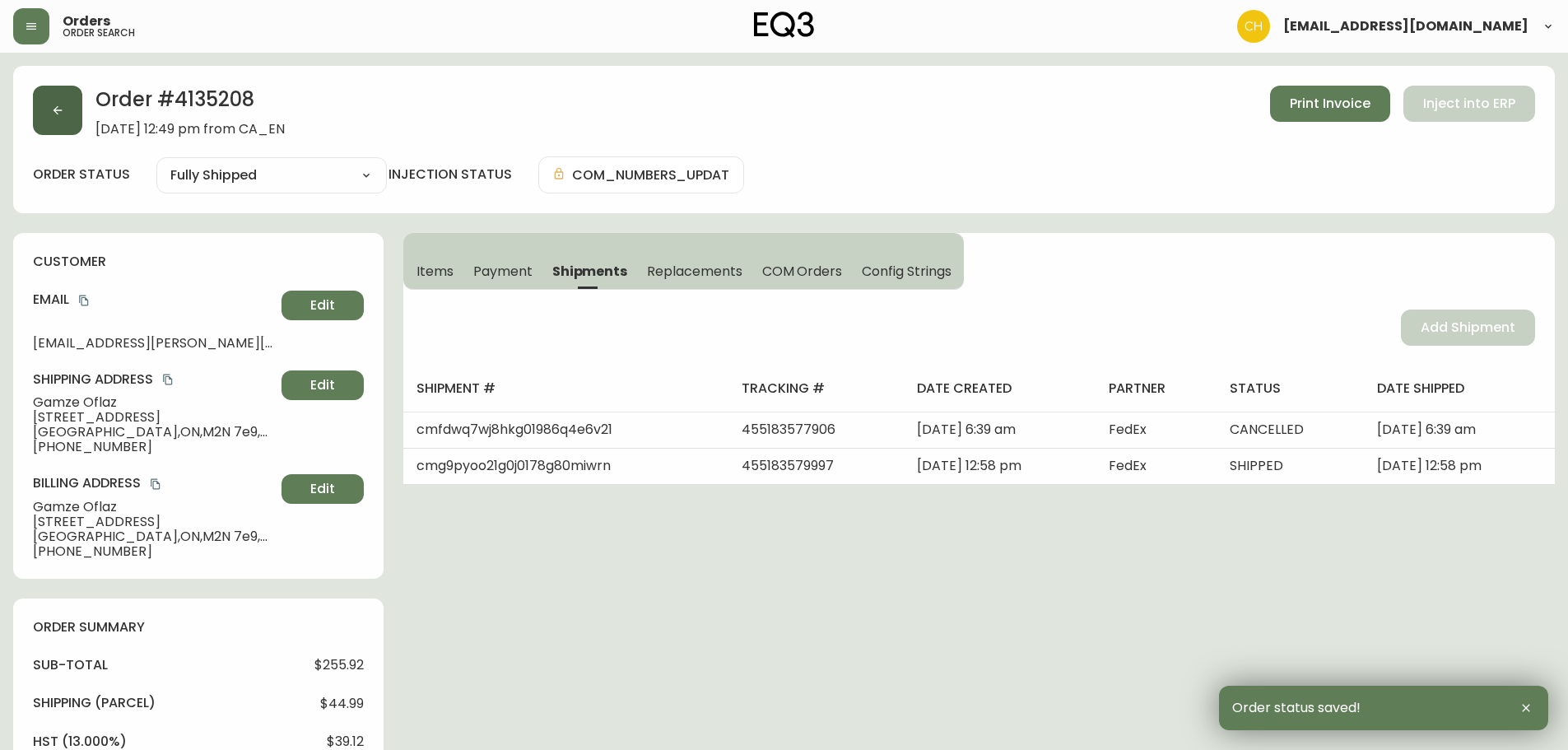
click at [63, 120] on button "button" at bounding box center [58, 110] width 49 height 49
